Goal: Information Seeking & Learning: Learn about a topic

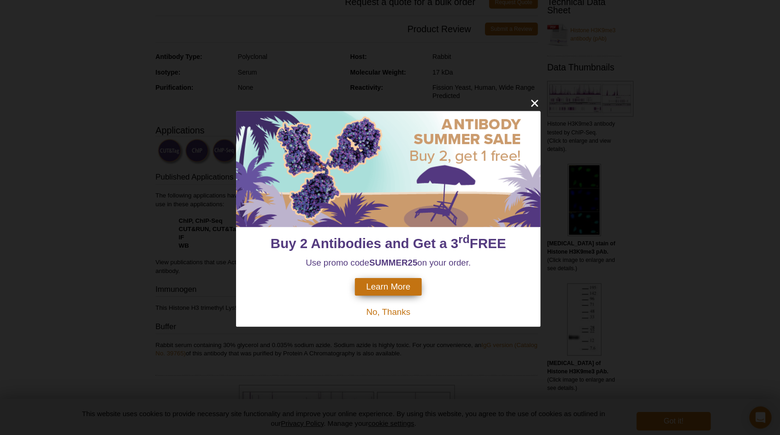
scroll to position [179, 0]
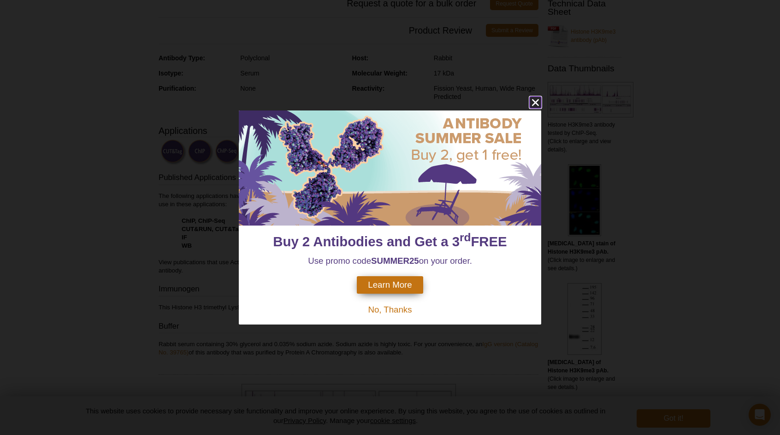
click at [534, 102] on icon "close" at bounding box center [535, 103] width 7 height 7
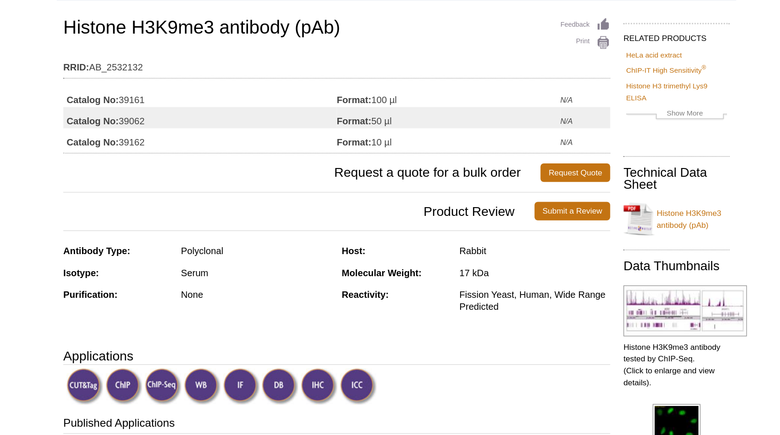
scroll to position [25, 0]
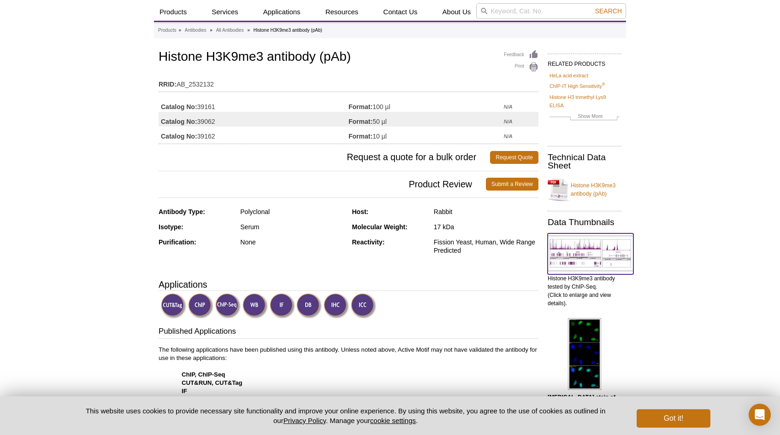
click at [585, 264] on img at bounding box center [590, 253] width 86 height 35
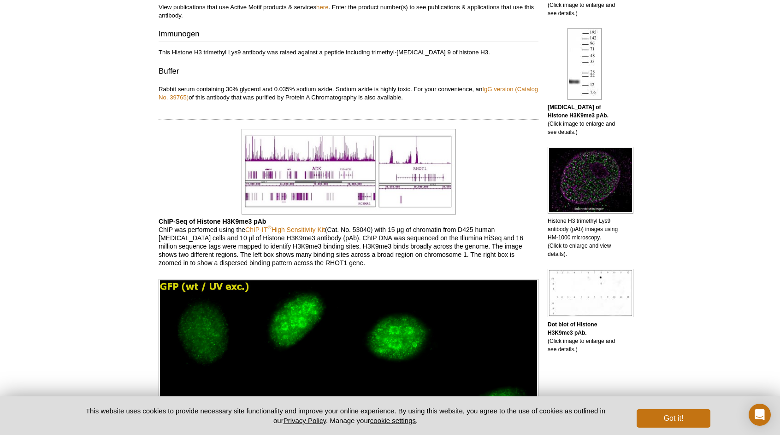
scroll to position [435, 0]
click at [377, 167] on img at bounding box center [348, 172] width 214 height 86
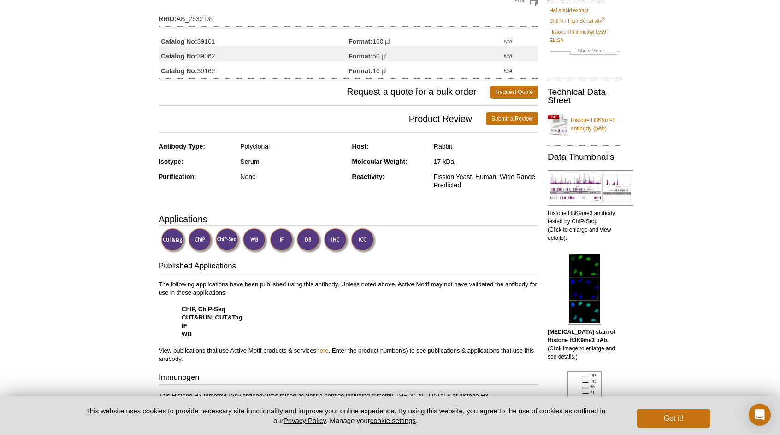
scroll to position [88, 0]
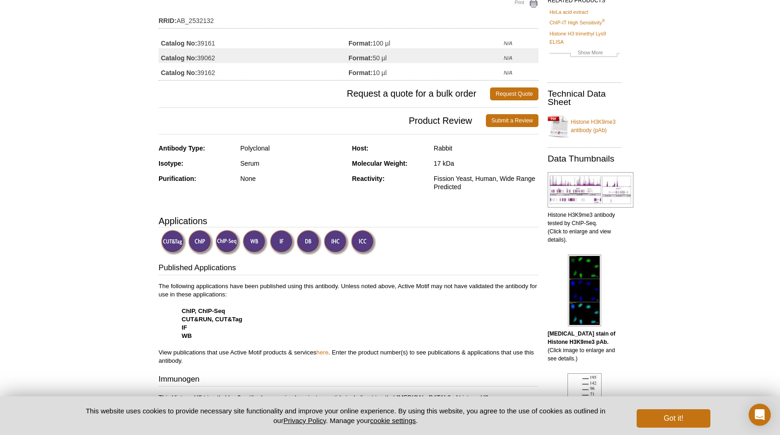
click at [172, 237] on img at bounding box center [173, 242] width 25 height 25
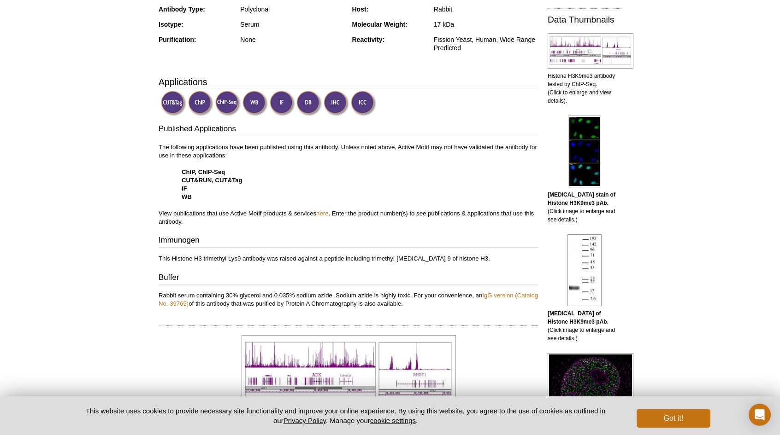
scroll to position [227, 0]
click at [328, 213] on link "here" at bounding box center [322, 214] width 12 height 7
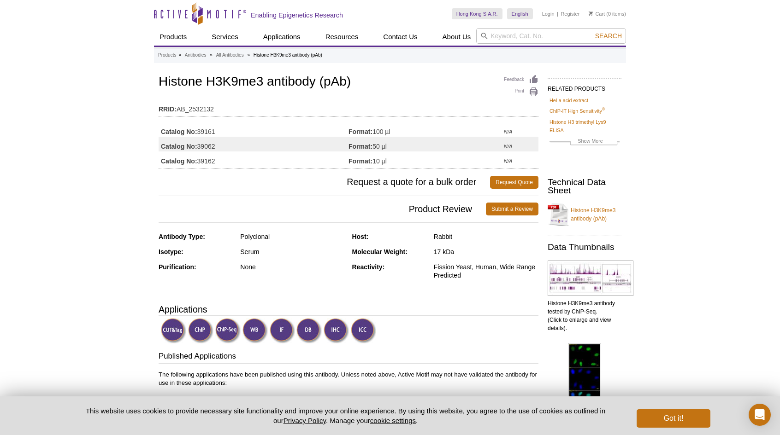
scroll to position [3, 0]
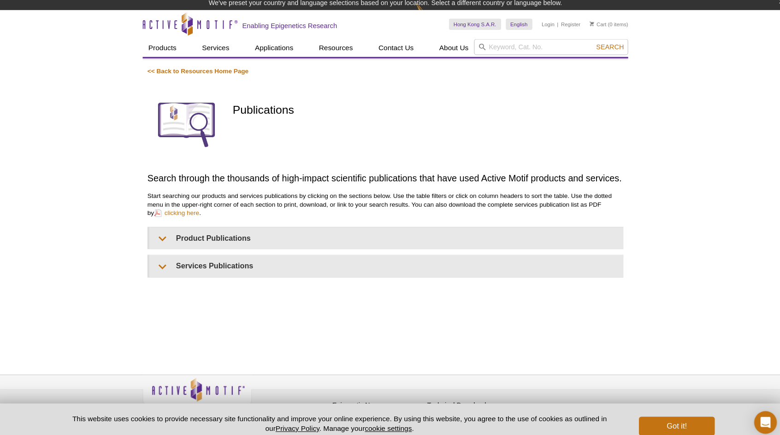
scroll to position [23, 0]
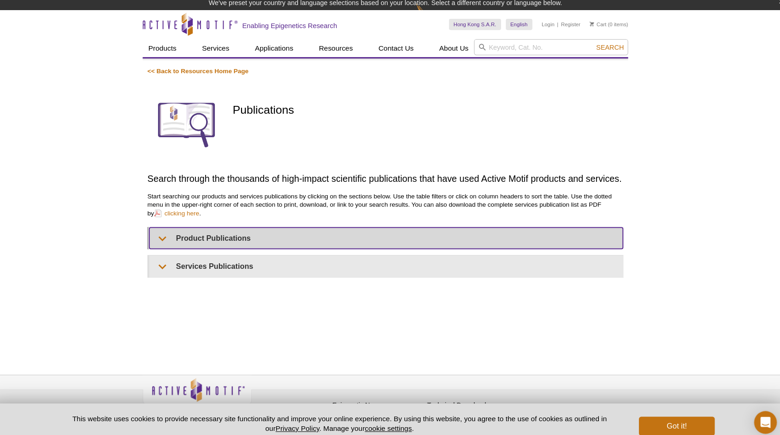
click at [384, 231] on summary "Product Publications" at bounding box center [390, 235] width 460 height 21
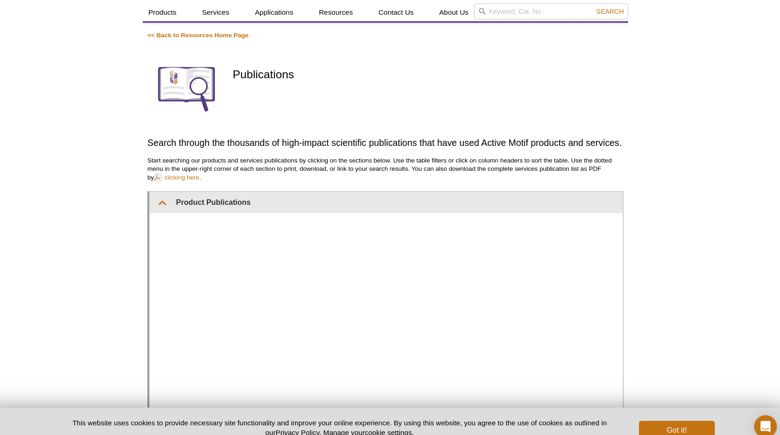
scroll to position [0, 0]
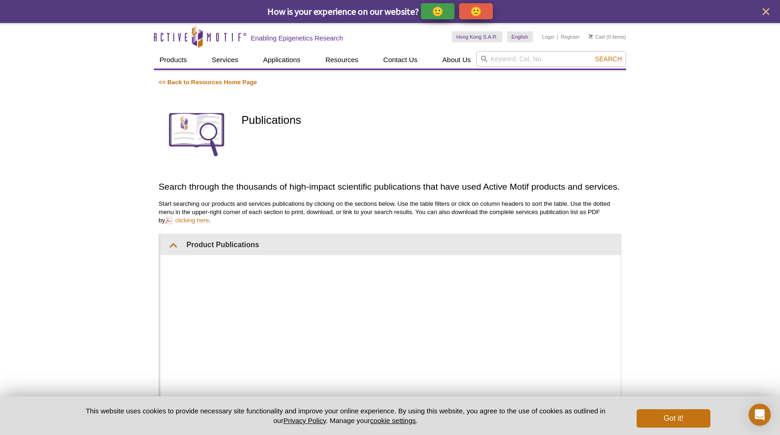
click at [704, 165] on div "Active Motif Logo Enabling Epigenetics Research 0 Search Skip to content Active…" at bounding box center [390, 391] width 780 height 736
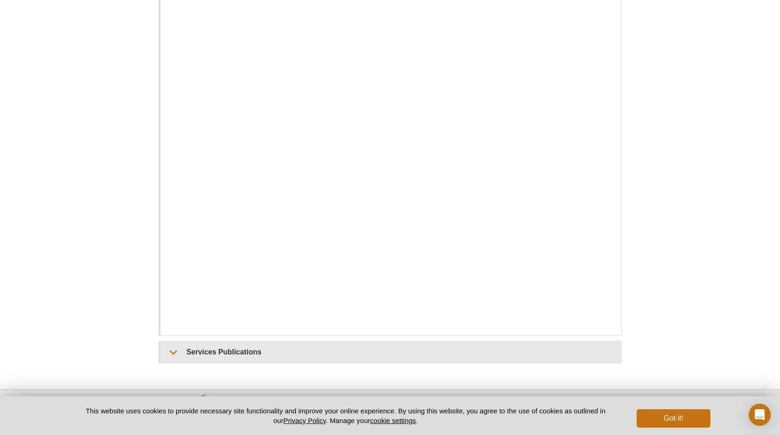
scroll to position [288, 0]
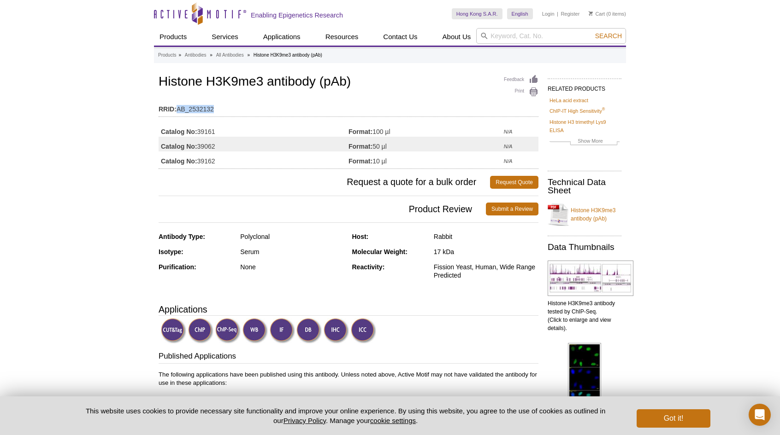
drag, startPoint x: 219, startPoint y: 107, endPoint x: 178, endPoint y: 106, distance: 40.6
click at [178, 106] on td "RRID: AB_2532132" at bounding box center [349, 107] width 380 height 15
click at [200, 218] on h3 "Product Review Submit a Review" at bounding box center [349, 209] width 380 height 22
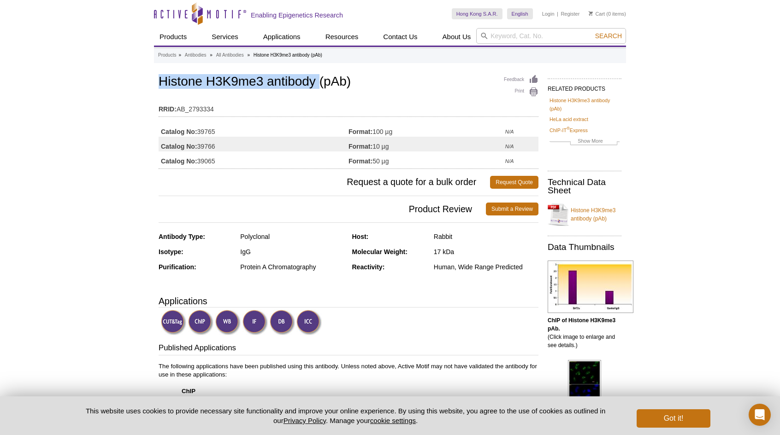
drag, startPoint x: 154, startPoint y: 79, endPoint x: 319, endPoint y: 74, distance: 164.6
copy h1 "Histone H3K9me3 antibody"
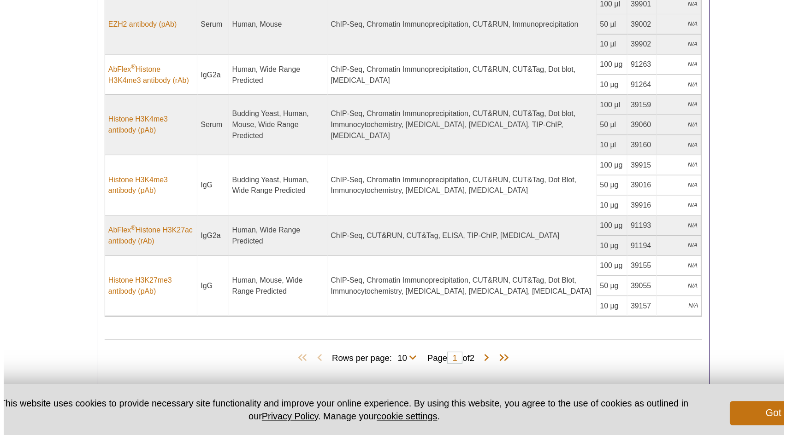
scroll to position [527, 0]
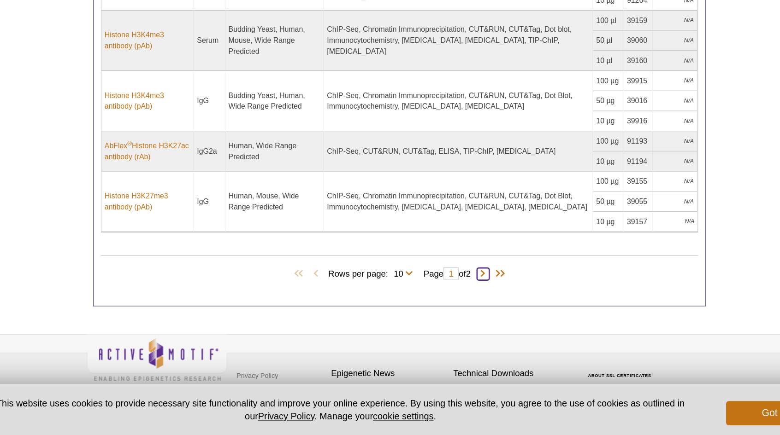
click at [455, 311] on span at bounding box center [452, 313] width 9 height 9
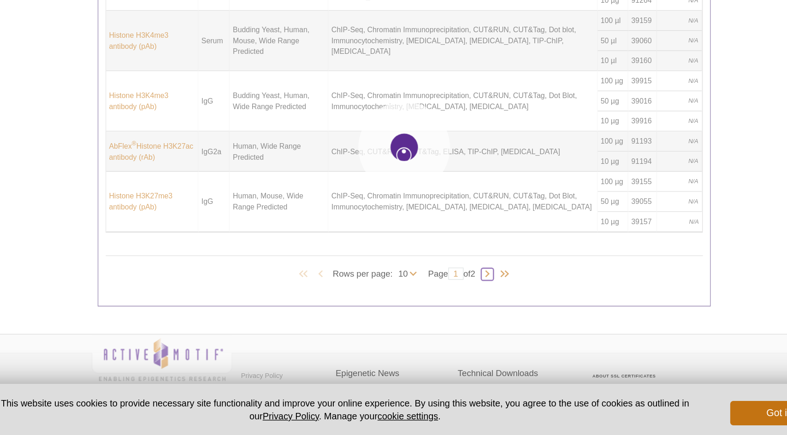
type input "2"
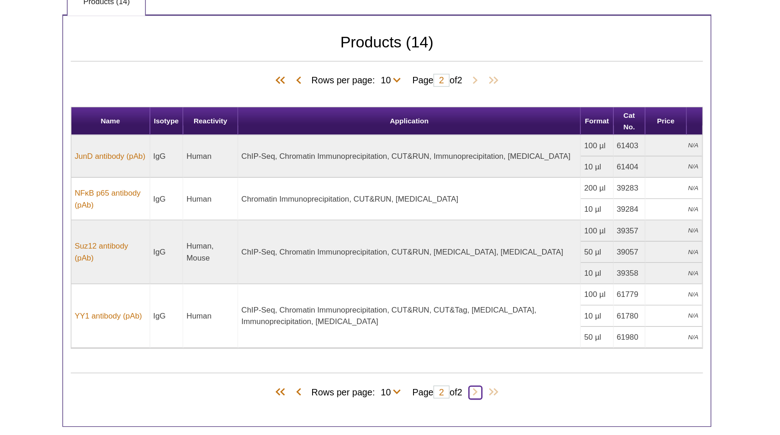
scroll to position [315, 0]
